Goal: Task Accomplishment & Management: Manage account settings

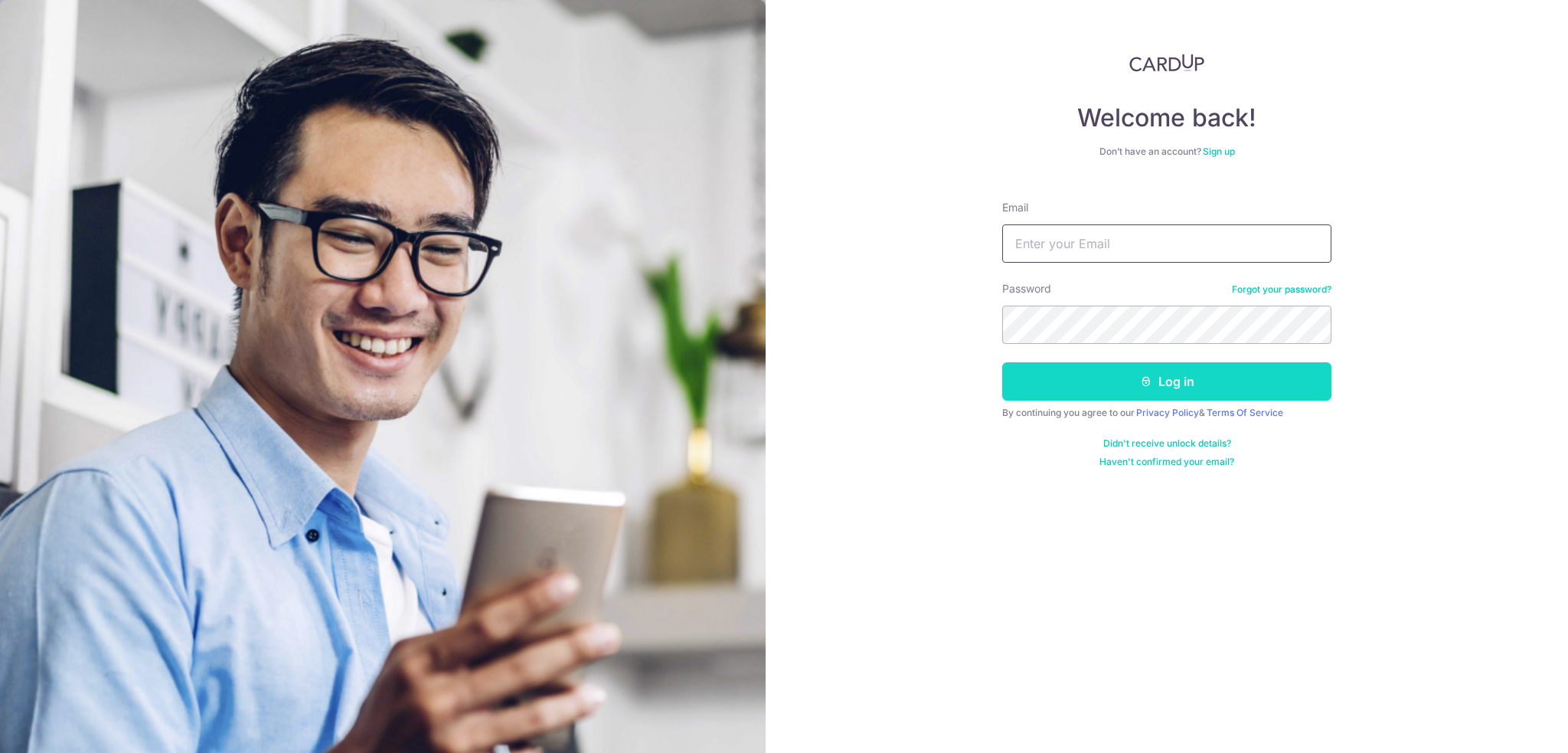
type input "[EMAIL_ADDRESS][DOMAIN_NAME]"
click at [1179, 388] on button "Log in" at bounding box center [1167, 381] width 329 height 38
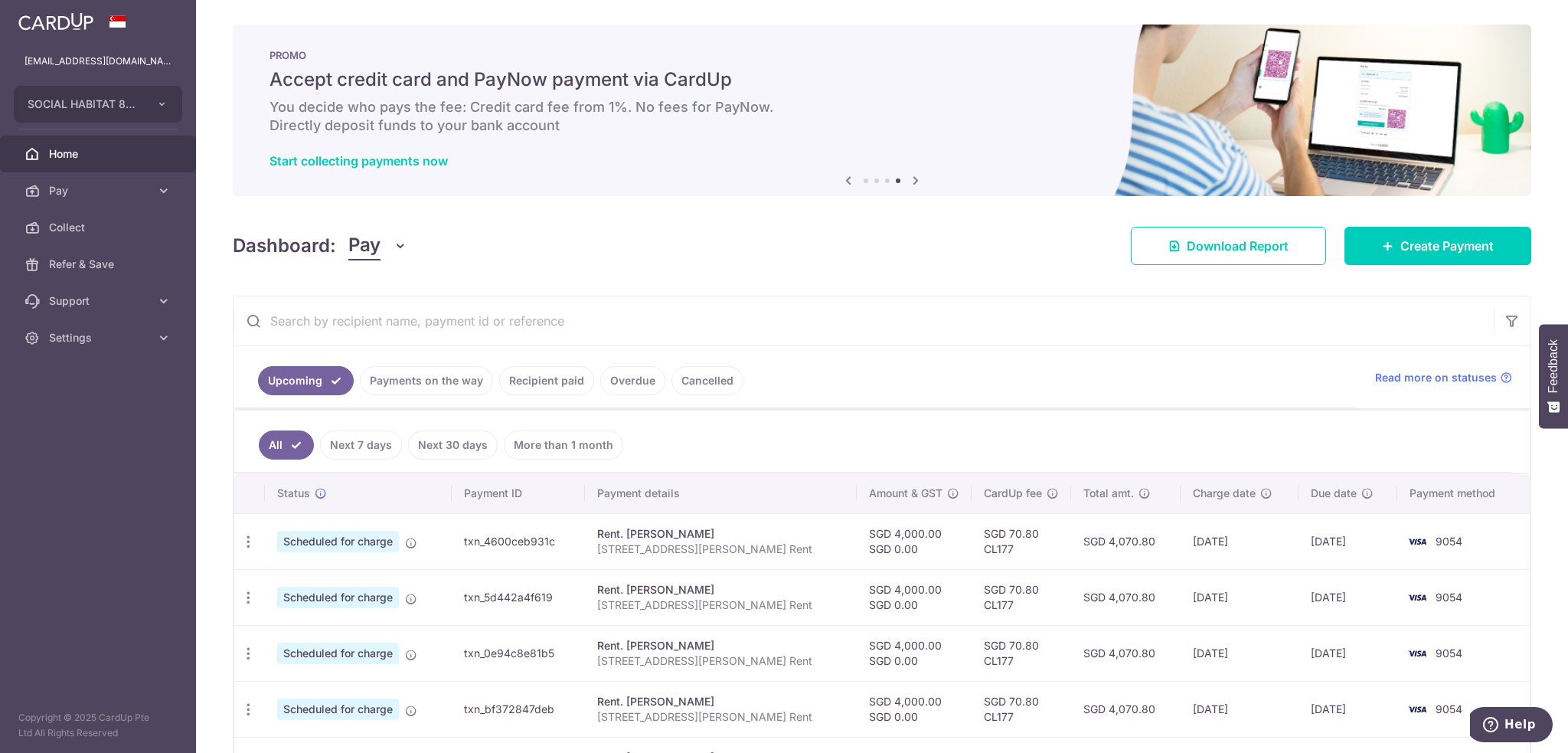
click at [405, 257] on button "Pay" at bounding box center [378, 246] width 59 height 29
click at [402, 241] on icon "button" at bounding box center [401, 246] width 15 height 15
click at [124, 351] on link "Settings" at bounding box center [98, 338] width 196 height 37
click at [100, 416] on span "Logout" at bounding box center [99, 412] width 101 height 15
